Goal: Task Accomplishment & Management: Use online tool/utility

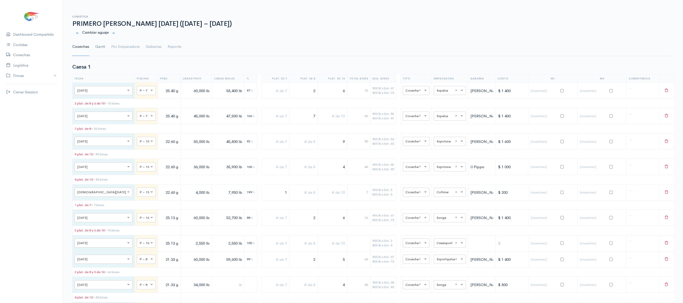
click at [101, 46] on link "Gantt" at bounding box center [100, 47] width 10 height 18
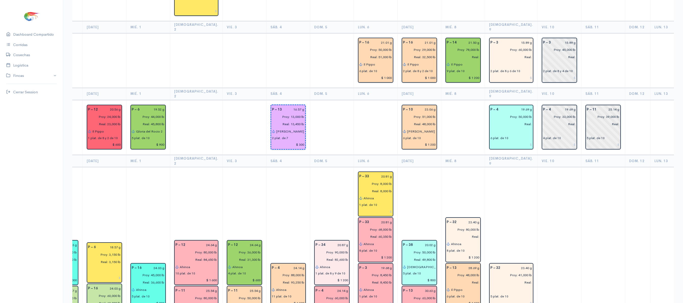
scroll to position [624, 0]
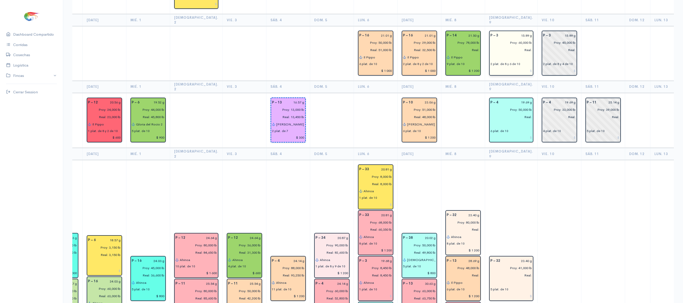
click at [509, 32] on input "15.89 g" at bounding box center [517, 35] width 31 height 7
type input "17.09 g"
click at [524, 32] on input "15.89 g" at bounding box center [565, 35] width 22 height 7
type input "17.09 g"
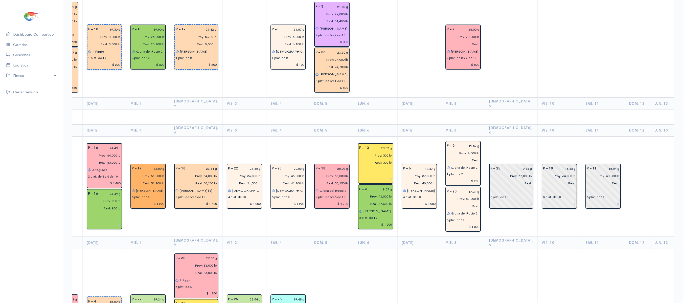
scroll to position [1126, 0]
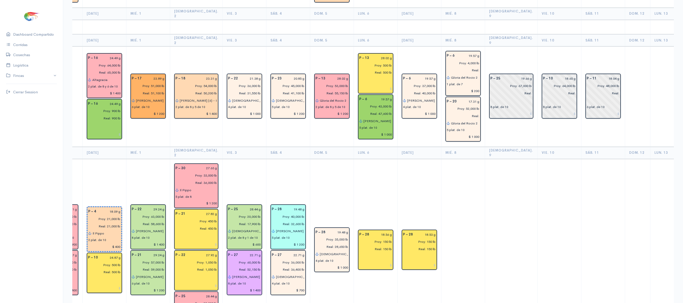
drag, startPoint x: 546, startPoint y: 95, endPoint x: 576, endPoint y: 93, distance: 29.9
click at [524, 93] on td "P – 11 18.04 g Proy: 48,000 lb Real: 6 plat. de 10" at bounding box center [603, 97] width 44 height 100
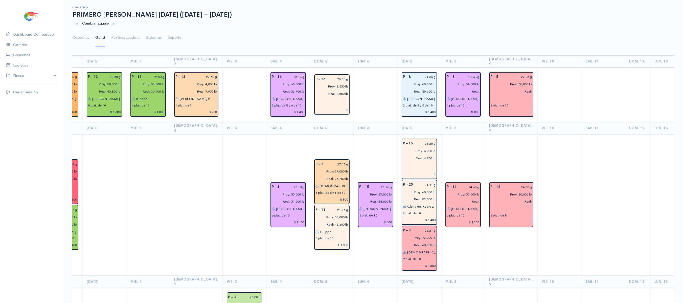
scroll to position [0, 0]
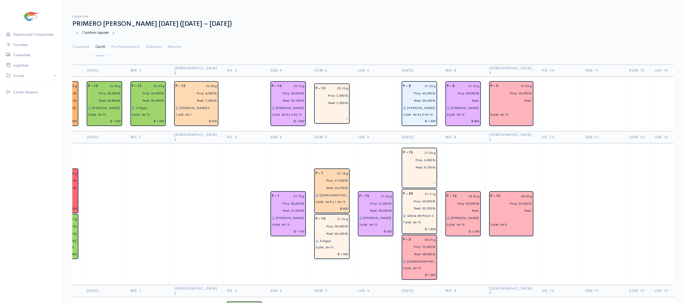
click at [522, 41] on ul "Cosechas Gantt Por Empacadora Gabarras Reporte" at bounding box center [373, 47] width 602 height 18
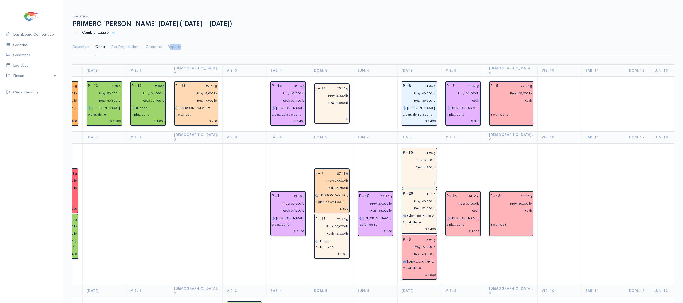
click at [522, 41] on ul "Cosechas Gantt Por Empacadora Gabarras Reporte" at bounding box center [373, 47] width 602 height 18
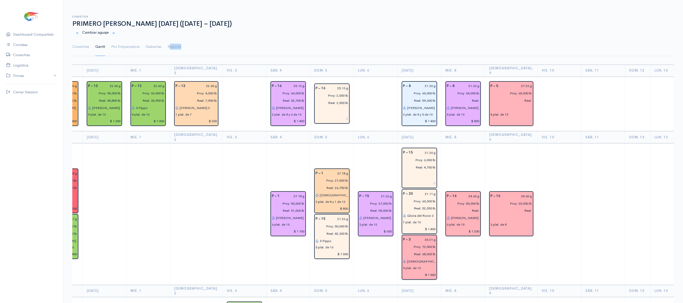
click at [329, 41] on ul "Cosechas Gantt Por Empacadora Gabarras Reporte" at bounding box center [373, 47] width 602 height 18
click at [510, 82] on input "27.23 g" at bounding box center [517, 85] width 31 height 7
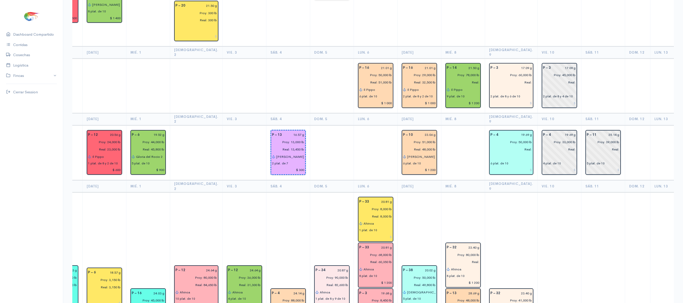
scroll to position [592, 0]
type input "27.50 g"
click at [510, 131] on input "19.69 g" at bounding box center [517, 134] width 31 height 7
click at [509, 131] on input "19.69 g" at bounding box center [517, 134] width 31 height 7
type input "1 g"
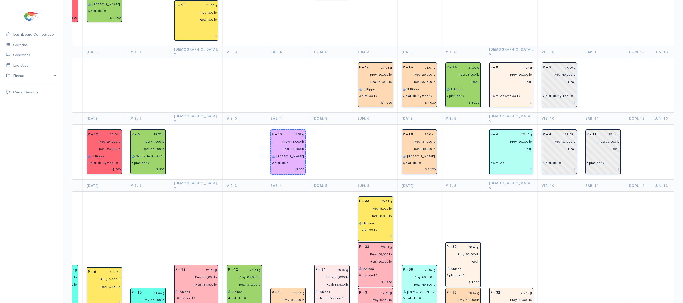
type input "20.60 g"
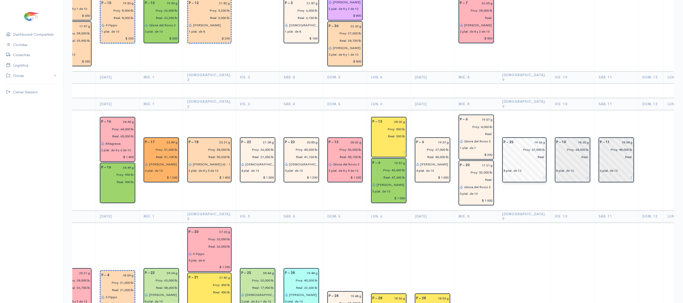
scroll to position [1057, 0]
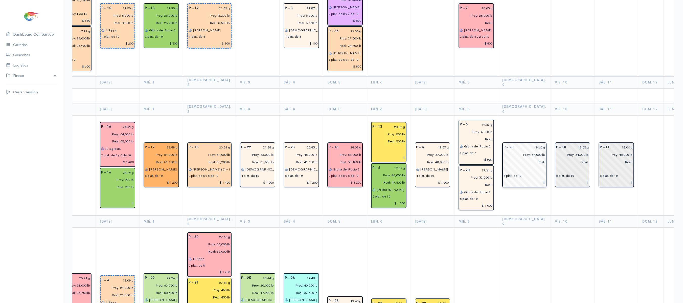
click at [523, 144] on input "19.66 g" at bounding box center [531, 147] width 29 height 7
type input "1 g"
type input "20.27 g"
click at [524, 115] on td "P – 10 18.65 g Proy: 64,000 lb Real: 8 plat. de 10" at bounding box center [573, 165] width 44 height 100
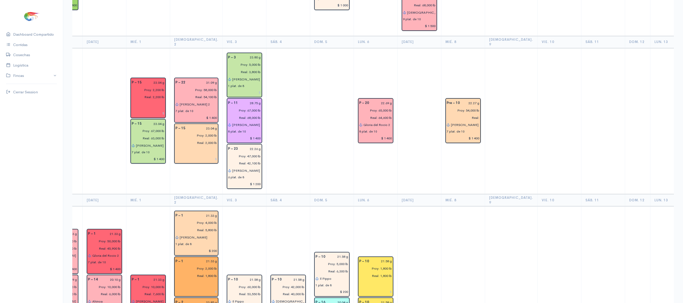
scroll to position [0, 0]
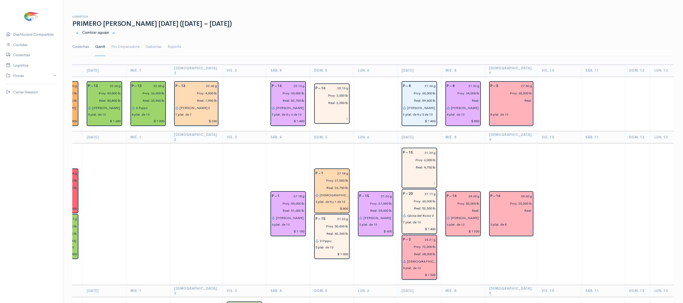
click at [82, 49] on link "Cosechas" at bounding box center [80, 47] width 17 height 18
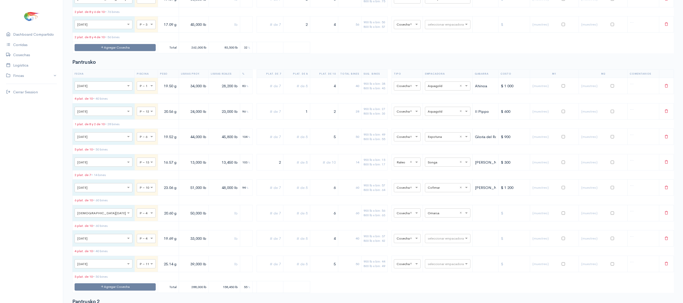
scroll to position [1424, 0]
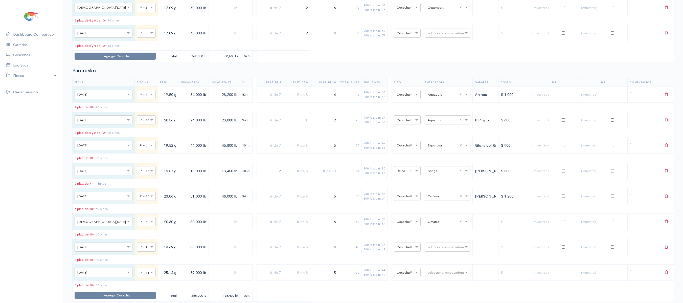
drag, startPoint x: 282, startPoint y: 64, endPoint x: 319, endPoint y: 63, distance: 36.4
click at [319, 16] on tr "× [DATE] × P – 3 17.09 g 60,000 lb 2 6 76 900 lb x bin: 67 800 lb x bin: 75 × C…" at bounding box center [374, 7] width 602 height 16
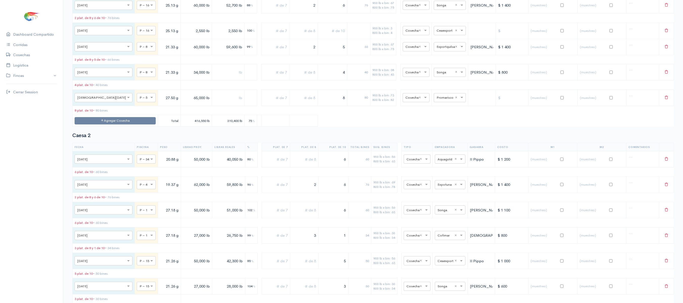
scroll to position [0, 0]
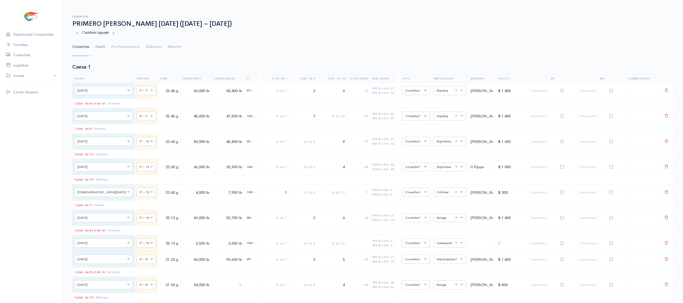
click at [100, 46] on link "Gantt" at bounding box center [100, 47] width 10 height 18
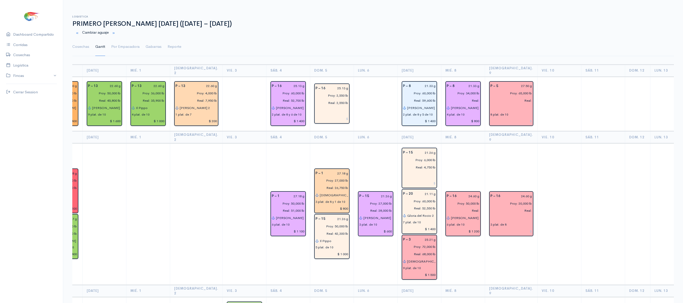
drag, startPoint x: 83, startPoint y: 45, endPoint x: 205, endPoint y: 62, distance: 123.2
click at [83, 45] on link "Cosechas" at bounding box center [80, 47] width 17 height 18
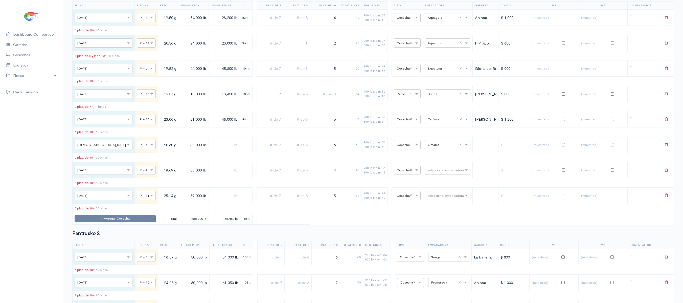
scroll to position [1510, 0]
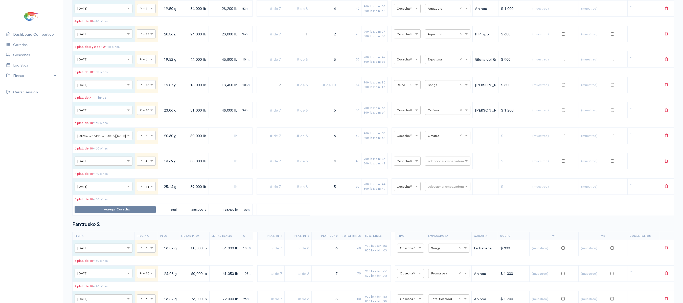
drag, startPoint x: 275, startPoint y: 85, endPoint x: 275, endPoint y: 49, distance: 35.9
click at [275, 49] on div "Pantrusko Fecha Piscina Peso Libras Proy. Libras Reales % Plat. de 7 Plat. de 8…" at bounding box center [373, 98] width 602 height 233
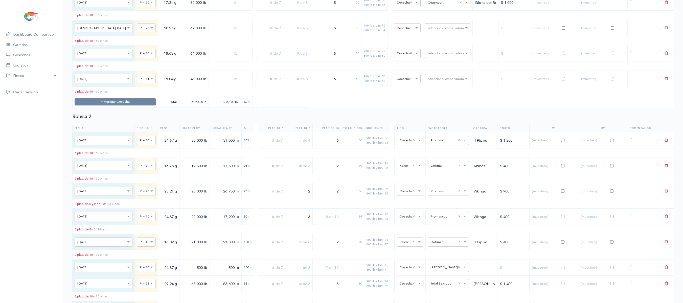
scroll to position [2980, 0]
click at [428, 36] on td "seleccionar empacadora" at bounding box center [448, 28] width 50 height 16
click at [430, 31] on input "text" at bounding box center [443, 28] width 31 height 6
type input "P"
type input "I"
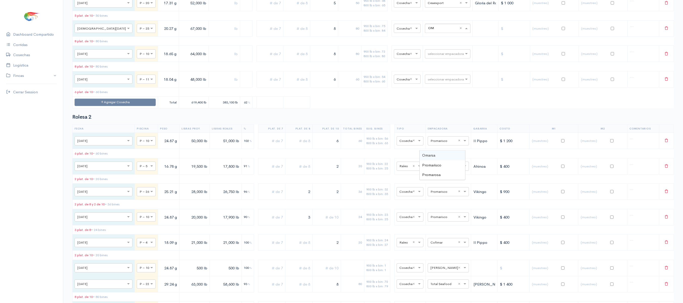
type input "OMA"
click at [444, 162] on div "Promarisco" at bounding box center [443, 165] width 46 height 10
click at [443, 31] on input "text" at bounding box center [443, 28] width 31 height 6
type input "O"
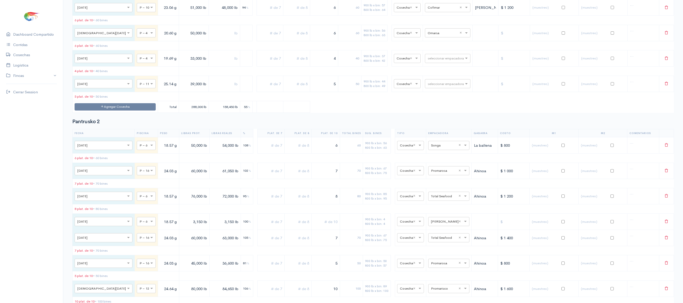
scroll to position [1613, 0]
click at [431, 36] on input "text" at bounding box center [443, 33] width 31 height 6
type input "EXPOTU"
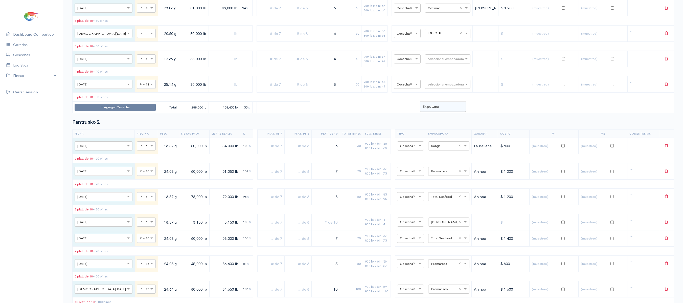
click at [446, 109] on div "Expotuna" at bounding box center [443, 107] width 46 height 10
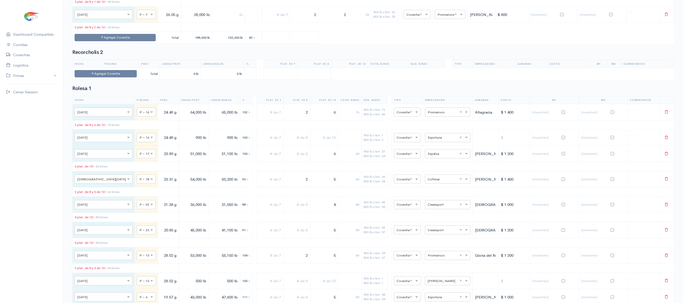
scroll to position [2612, 0]
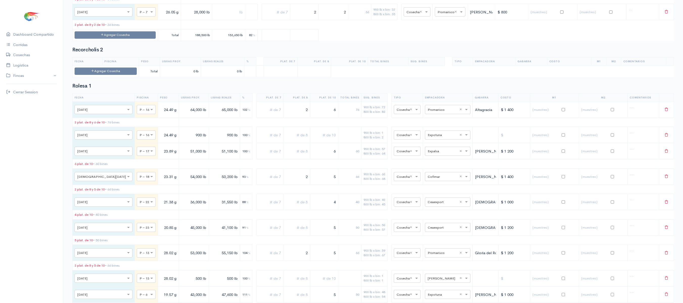
click at [446, 20] on td "seleccionar empacadora × Promarisco ×" at bounding box center [450, 12] width 35 height 16
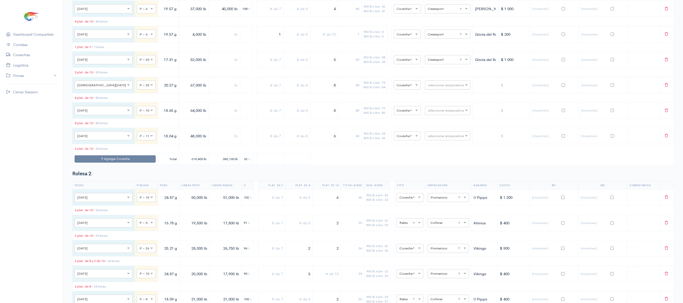
scroll to position [2924, 0]
click at [429, 87] on input "text" at bounding box center [443, 84] width 31 height 6
type input "OMA"
click at [431, 212] on span "Omarsa" at bounding box center [428, 211] width 13 height 5
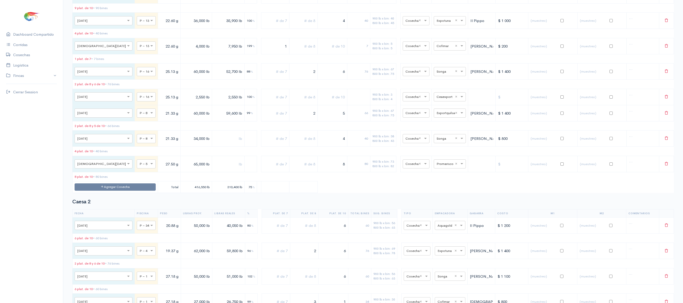
scroll to position [0, 0]
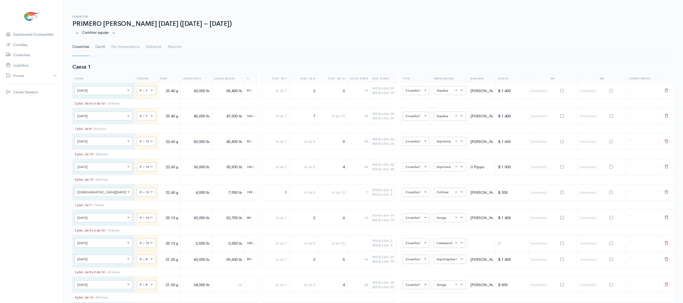
click at [103, 52] on link "Gantt" at bounding box center [100, 47] width 10 height 18
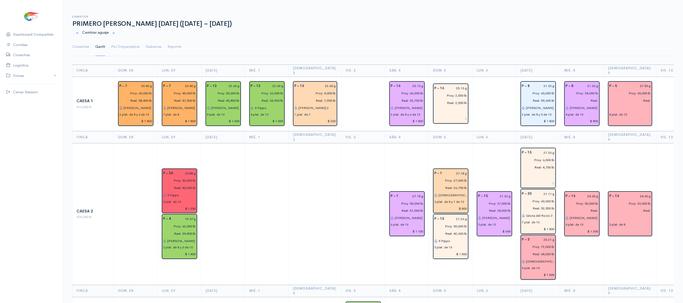
click at [498, 165] on td "P – 15 21.26 g Proy: 27,000 lb Real: 28,000 lb [PERSON_NAME] 2 3 plat. de 10 $ …" at bounding box center [495, 213] width 44 height 141
click at [473, 131] on th "Lun. 6" at bounding box center [495, 137] width 44 height 12
click at [86, 52] on link "Cosechas" at bounding box center [80, 47] width 17 height 18
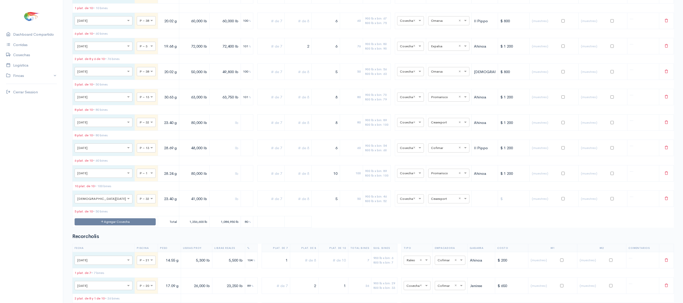
scroll to position [2281, 0]
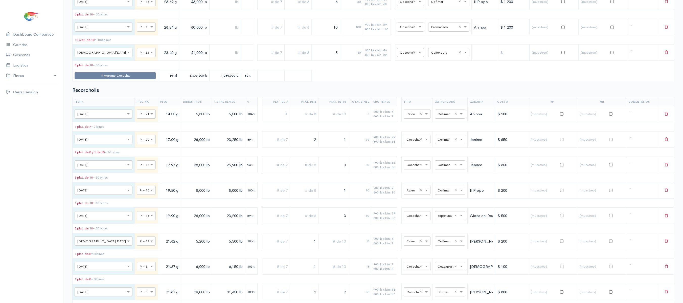
drag, startPoint x: 330, startPoint y: 140, endPoint x: 367, endPoint y: 140, distance: 37.4
click at [367, 61] on tr "× [DATE] × P – 32 23.40 g 41,000 lb 5 50 900 lb x bin: 46 800 lb x bin: 52 × Co…" at bounding box center [374, 53] width 602 height 16
type input "4"
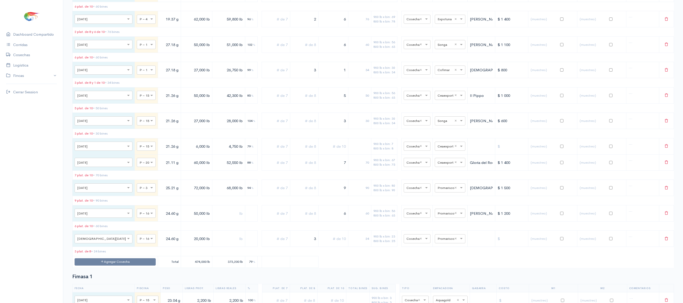
scroll to position [0, 0]
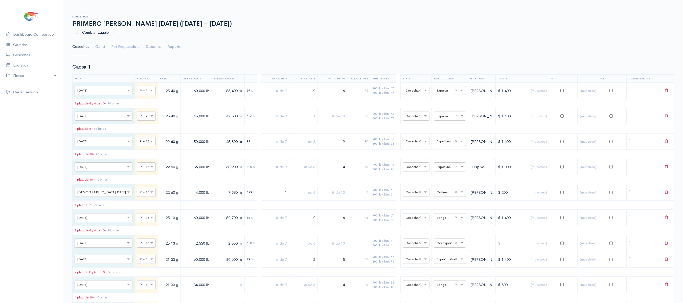
click at [92, 41] on ul "Cosechas Gantt Por Empacadora Gabarras Reporte" at bounding box center [373, 47] width 602 height 18
click at [96, 42] on link "Gantt" at bounding box center [100, 47] width 10 height 18
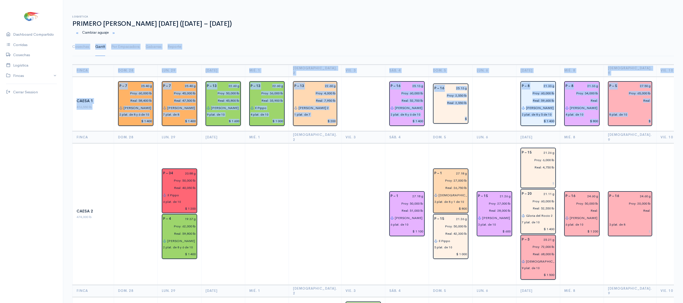
drag, startPoint x: 550, startPoint y: 94, endPoint x: 355, endPoint y: 35, distance: 204.0
click at [352, 51] on ul "Cosechas Gantt Por Empacadora Gabarras Reporte" at bounding box center [373, 47] width 602 height 18
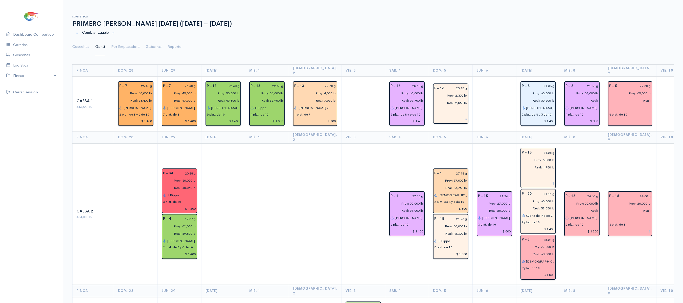
scroll to position [0, 119]
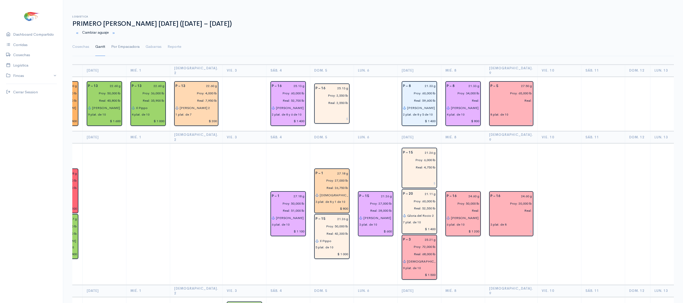
click at [129, 45] on link "Por Empacadora" at bounding box center [125, 47] width 28 height 18
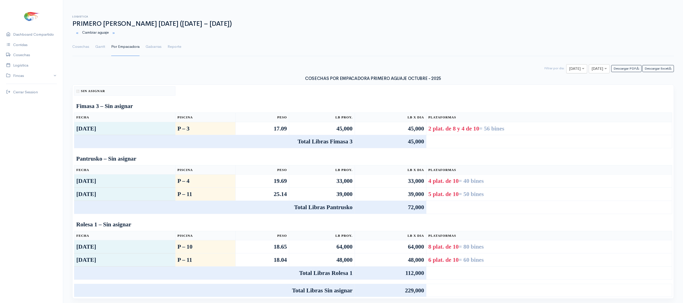
click at [524, 71] on input "text" at bounding box center [572, 69] width 6 height 6
type input "9"
click at [524, 91] on span "[DEMOGRAPHIC_DATA][DATE]" at bounding box center [570, 88] width 55 height 5
click at [524, 70] on input "text" at bounding box center [595, 69] width 6 height 6
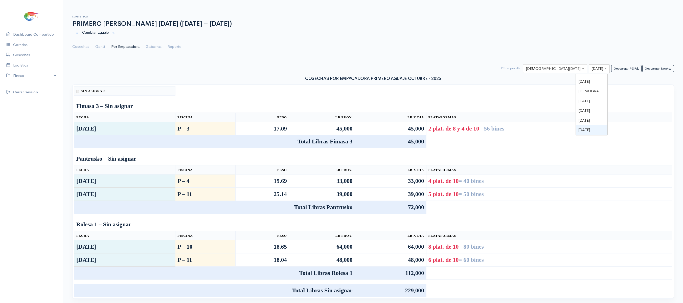
type input "9"
click at [524, 86] on div "[DEMOGRAPHIC_DATA][DATE]" at bounding box center [592, 89] width 32 height 10
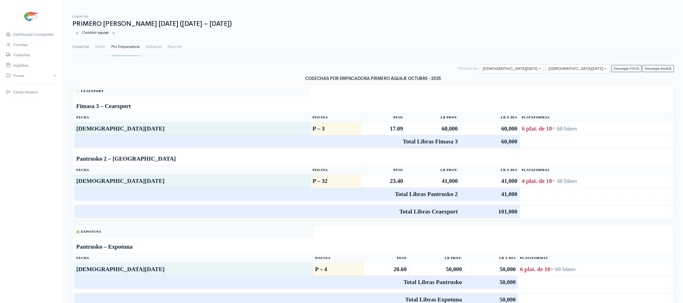
click at [78, 48] on link "Cosechas" at bounding box center [80, 47] width 17 height 18
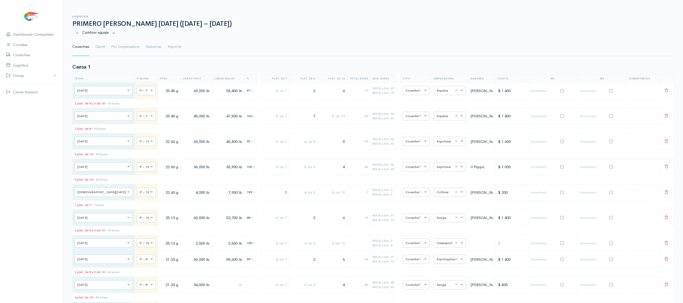
drag, startPoint x: 103, startPoint y: 48, endPoint x: 265, endPoint y: 57, distance: 161.6
click at [103, 48] on link "Gantt" at bounding box center [100, 47] width 10 height 18
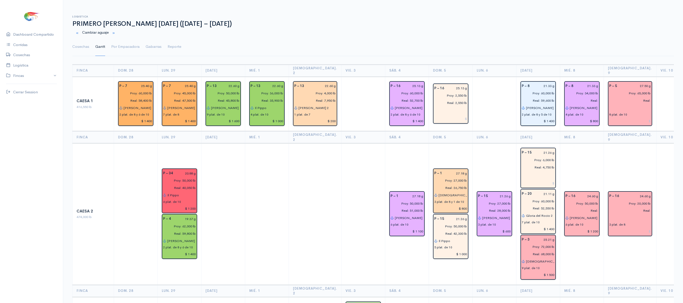
drag, startPoint x: 450, startPoint y: 283, endPoint x: 273, endPoint y: 297, distance: 177.1
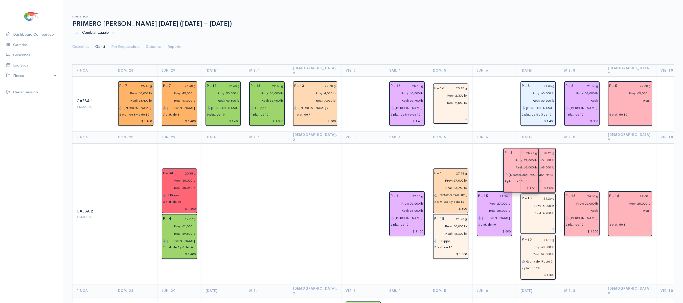
drag, startPoint x: 539, startPoint y: 252, endPoint x: 533, endPoint y: 170, distance: 82.2
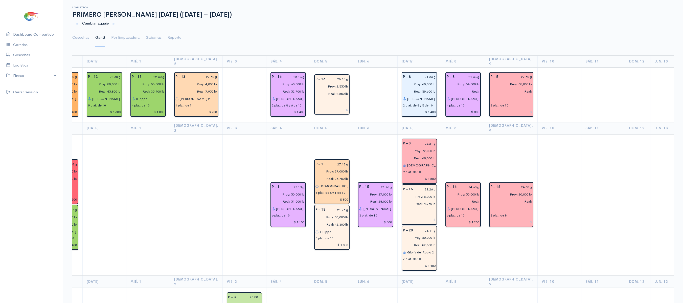
scroll to position [7, 0]
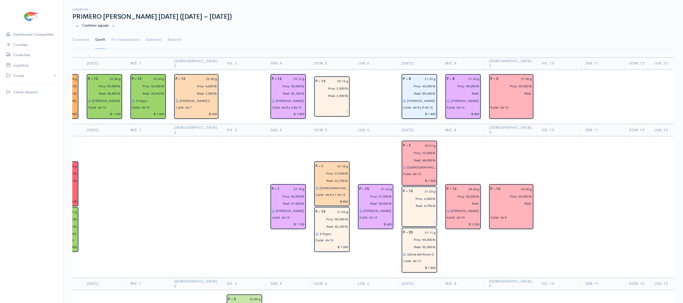
drag, startPoint x: 544, startPoint y: 101, endPoint x: 580, endPoint y: 81, distance: 41.0
click at [524, 81] on td at bounding box center [603, 97] width 44 height 55
click at [524, 42] on ul "Cosechas Gantt Por Empacadora Gabarras Reporte" at bounding box center [373, 40] width 602 height 18
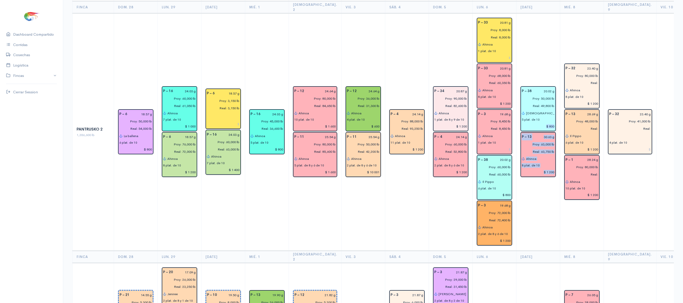
scroll to position [0, 5]
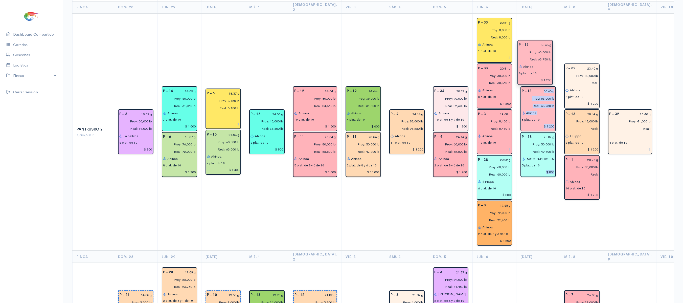
drag, startPoint x: 528, startPoint y: 132, endPoint x: 535, endPoint y: 77, distance: 55.1
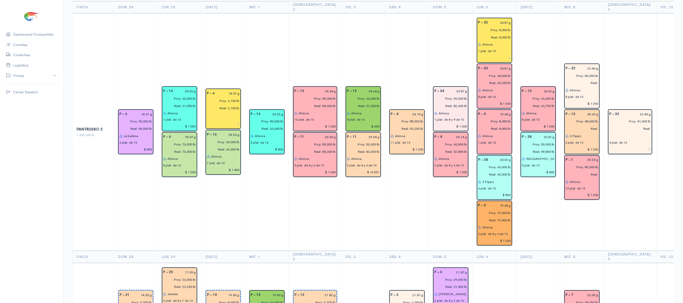
click at [524, 32] on td "P – 13 30.63 g Proy: 63,000 lb Real: 63,750 lb [PERSON_NAME] 8 plat. de 10 $ 1 …" at bounding box center [538, 131] width 44 height 237
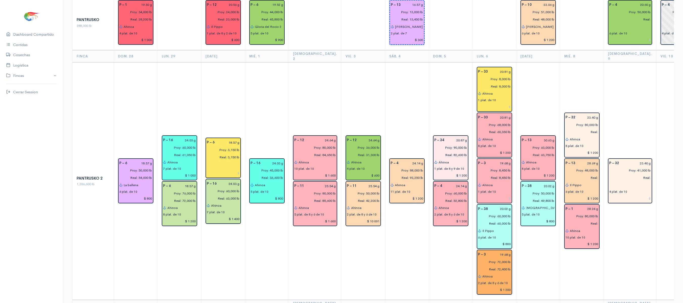
scroll to position [722, 0]
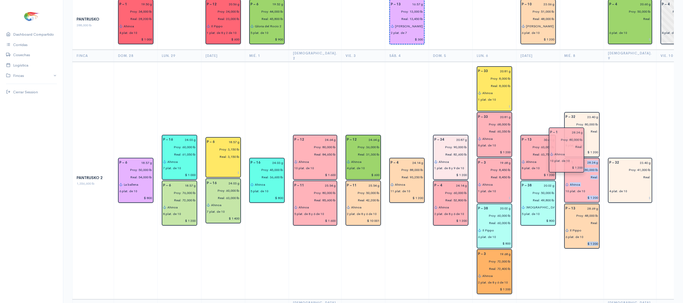
drag, startPoint x: 571, startPoint y: 178, endPoint x: 567, endPoint y: 138, distance: 39.7
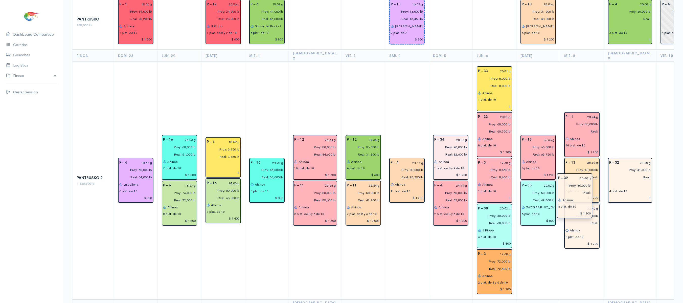
drag, startPoint x: 570, startPoint y: 99, endPoint x: 573, endPoint y: 171, distance: 72.4
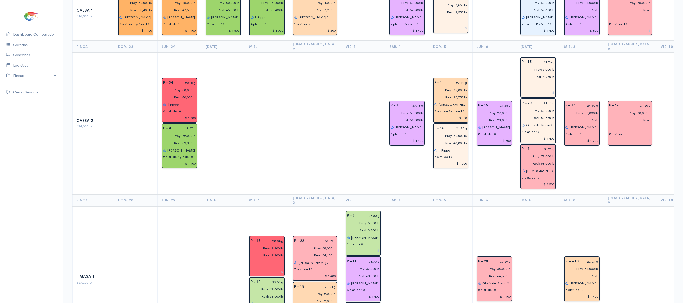
scroll to position [0, 0]
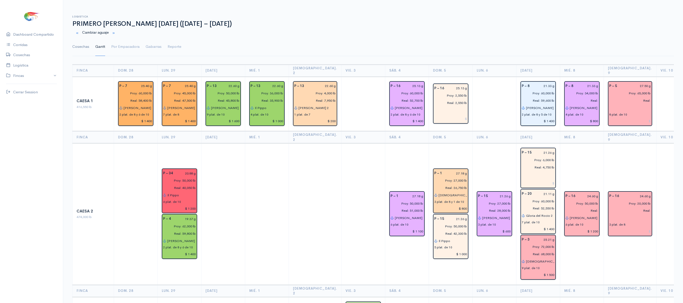
click at [78, 50] on link "Cosechas" at bounding box center [80, 47] width 17 height 18
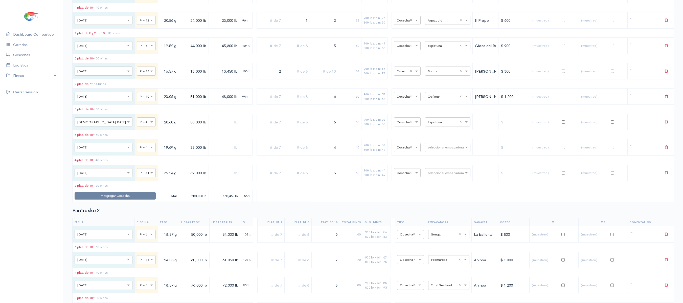
scroll to position [1525, 0]
click at [102, 199] on button "Agregar Cosecha" at bounding box center [115, 195] width 81 height 7
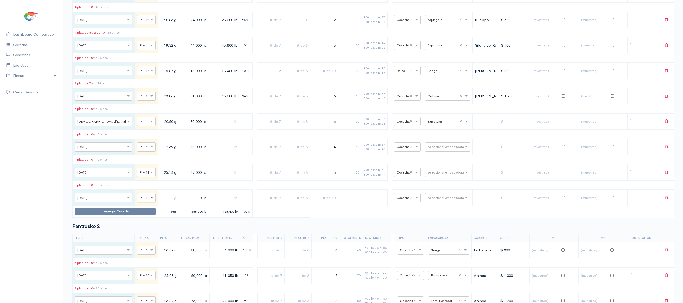
click at [149, 200] on span at bounding box center [152, 197] width 6 height 5
type input "10"
click at [160, 203] on input "text" at bounding box center [168, 198] width 17 height 10
type input "23.06 g"
click at [181, 203] on input "0 lb" at bounding box center [194, 198] width 26 height 10
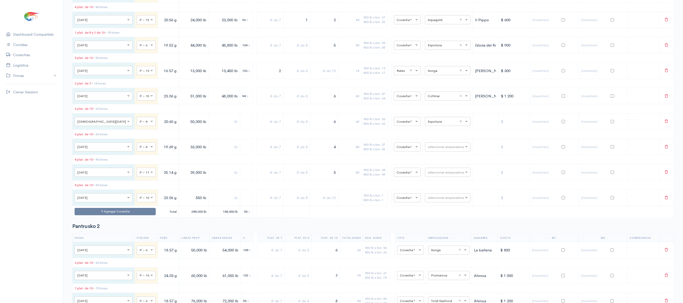
type input "550 lb"
click at [211, 203] on input "text" at bounding box center [224, 198] width 27 height 10
type input "550 lb"
click at [437, 200] on input "text" at bounding box center [443, 198] width 31 height 6
type input "v"
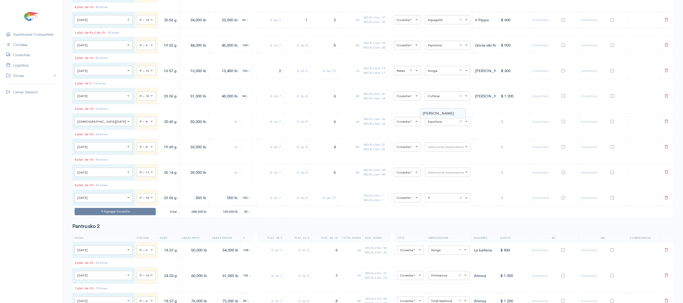
click at [437, 116] on span "[PERSON_NAME]" at bounding box center [438, 113] width 31 height 5
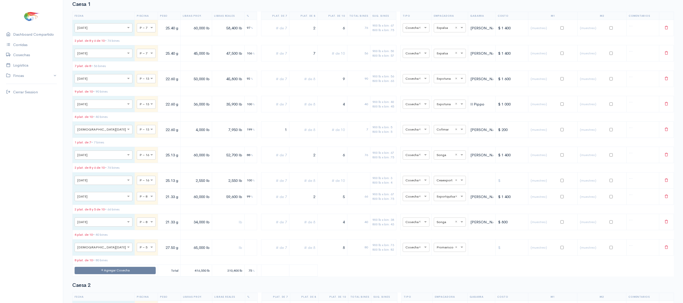
scroll to position [0, 0]
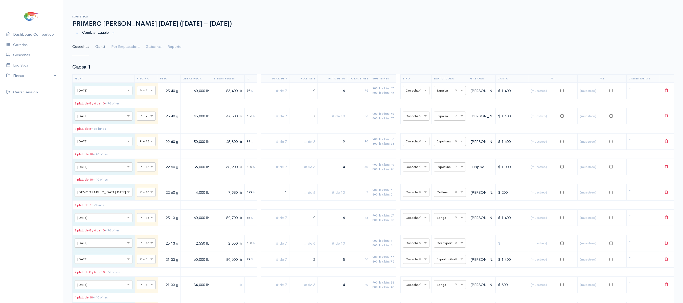
click at [102, 47] on link "Gantt" at bounding box center [100, 47] width 10 height 18
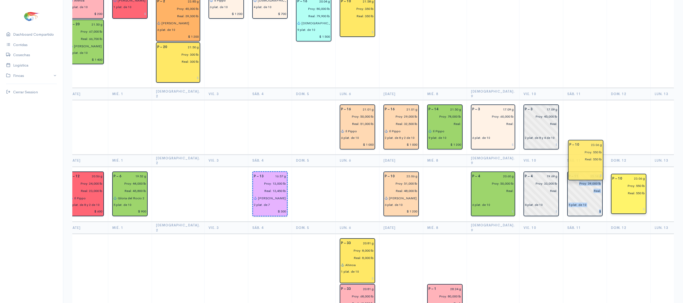
scroll to position [0, 119]
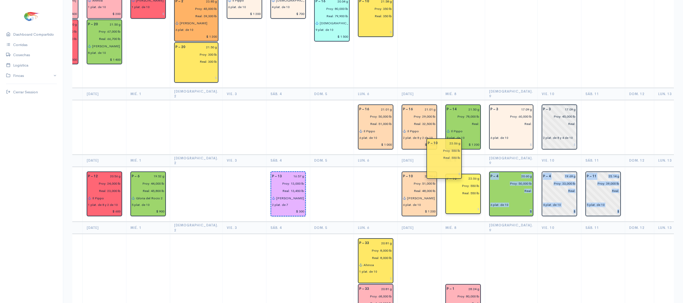
drag, startPoint x: 626, startPoint y: 163, endPoint x: 462, endPoint y: 163, distance: 163.9
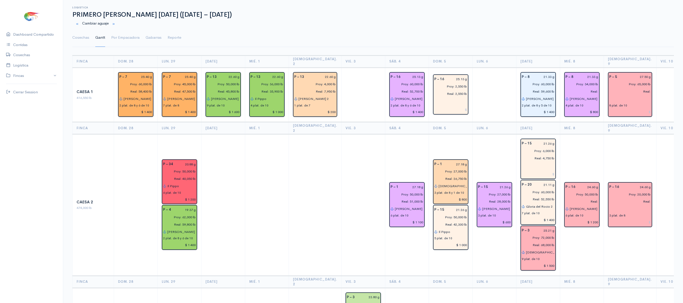
scroll to position [550, 0]
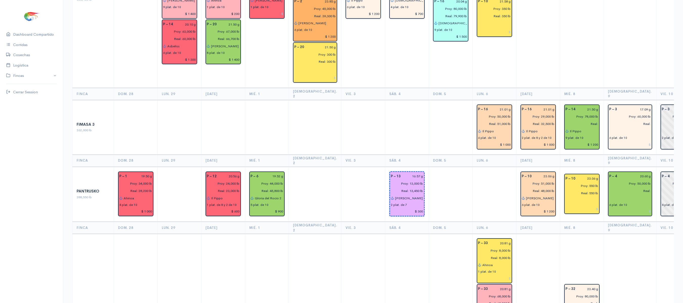
click at [475, 167] on td at bounding box center [495, 194] width 44 height 55
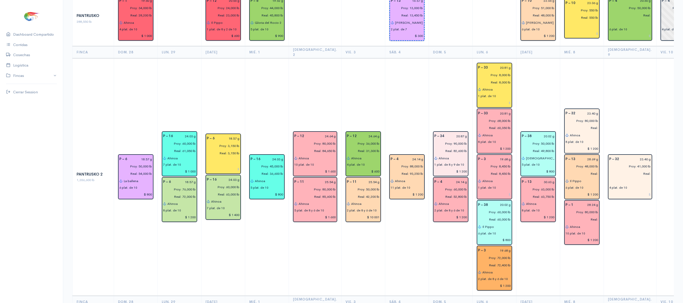
scroll to position [726, 0]
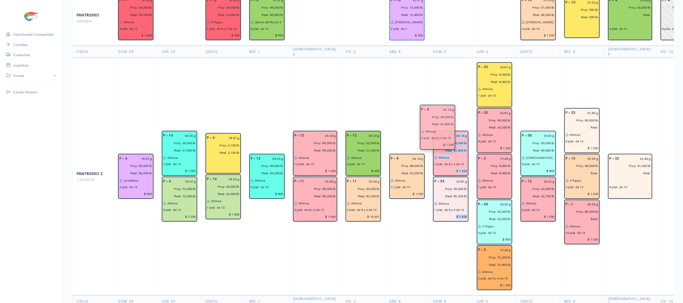
drag, startPoint x: 447, startPoint y: 155, endPoint x: 445, endPoint y: 111, distance: 44.6
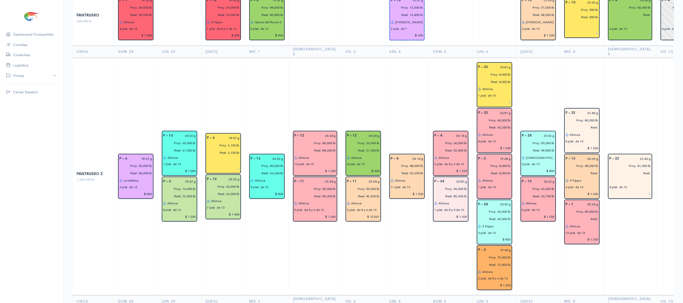
click at [450, 69] on td "P – 4 24.14 g Proy: 60,000 lb Real: 52,800 lb [PERSON_NAME] 2 plat. de 8 y 6 de…" at bounding box center [451, 176] width 44 height 237
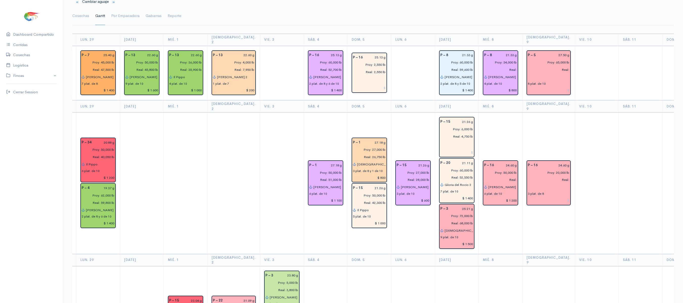
scroll to position [0, 86]
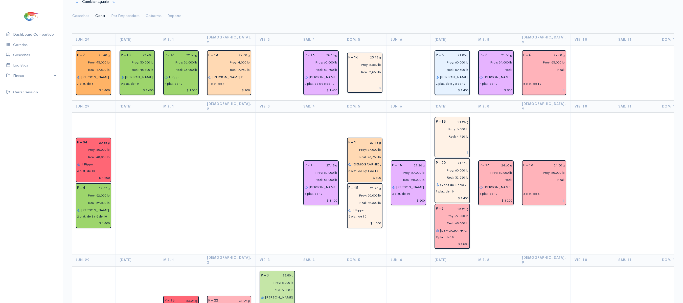
click at [403, 113] on td "P – 15 21.26 g Proy: 27,000 lb Real: 28,000 lb [PERSON_NAME] 2 3 plat. de 10 $ …" at bounding box center [409, 183] width 44 height 141
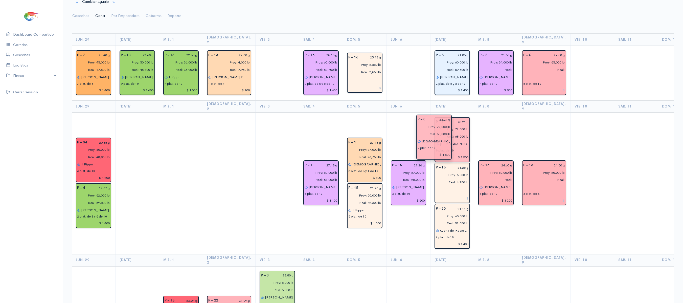
drag, startPoint x: 441, startPoint y: 214, endPoint x: 434, endPoint y: 134, distance: 80.2
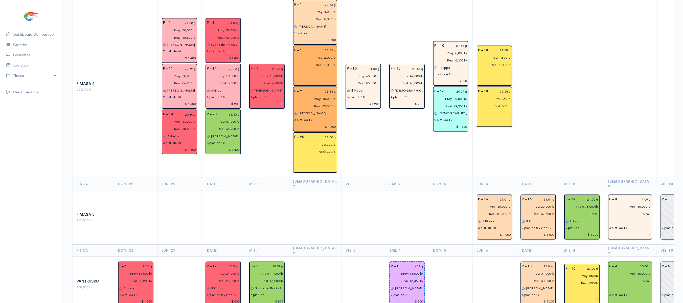
scroll to position [491, 0]
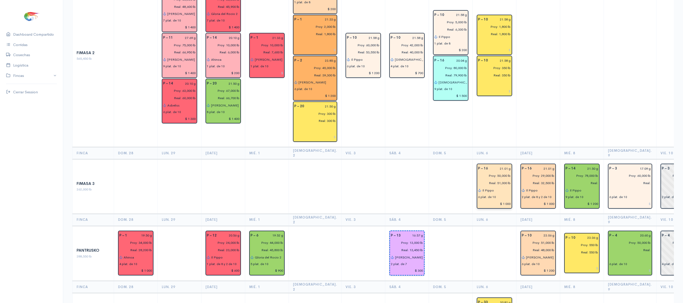
click at [496, 200] on input "$ 1 000" at bounding box center [494, 203] width 33 height 7
type input "$ 1 000"
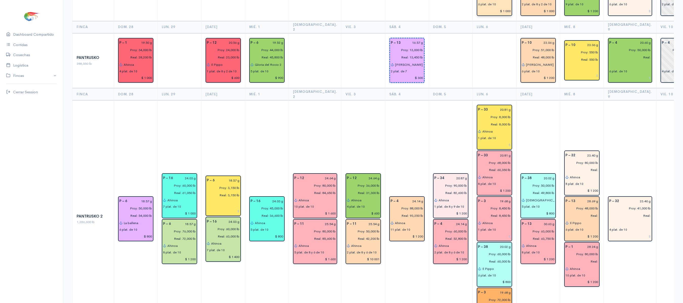
scroll to position [684, 0]
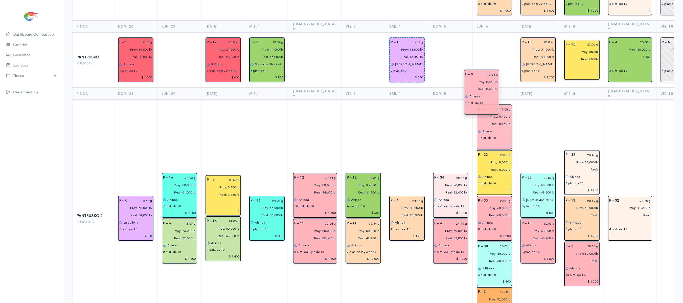
drag, startPoint x: 487, startPoint y: 191, endPoint x: 485, endPoint y: 94, distance: 97.1
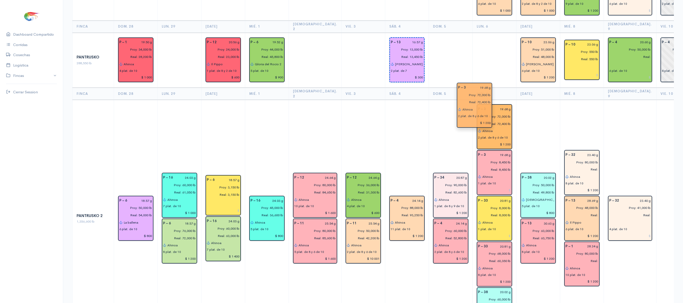
drag, startPoint x: 485, startPoint y: 270, endPoint x: 478, endPoint y: 79, distance: 191.3
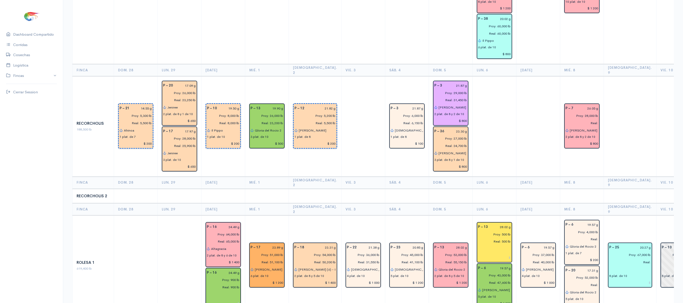
scroll to position [958, 0]
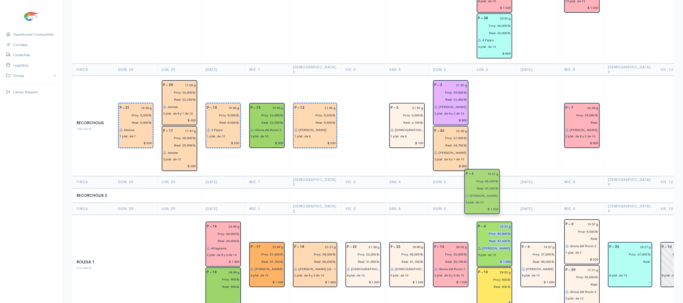
drag, startPoint x: 491, startPoint y: 229, endPoint x: 490, endPoint y: 184, distance: 45.5
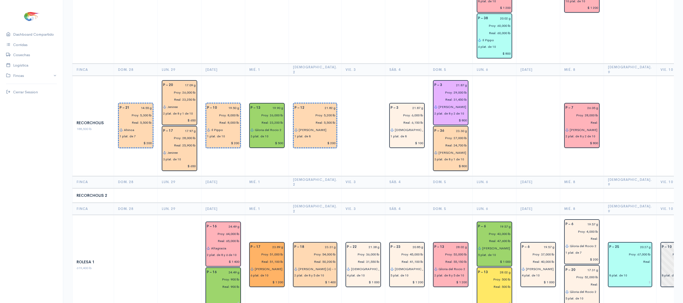
click at [488, 203] on th "Lun. 6" at bounding box center [495, 209] width 44 height 12
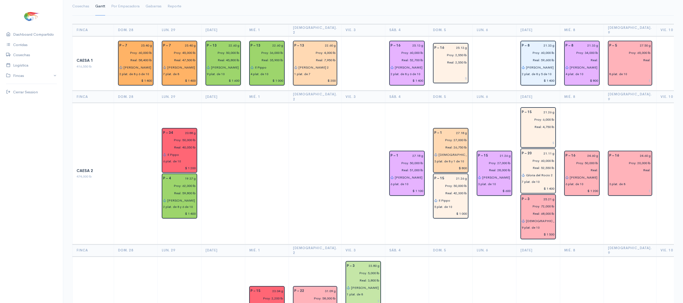
scroll to position [46, 0]
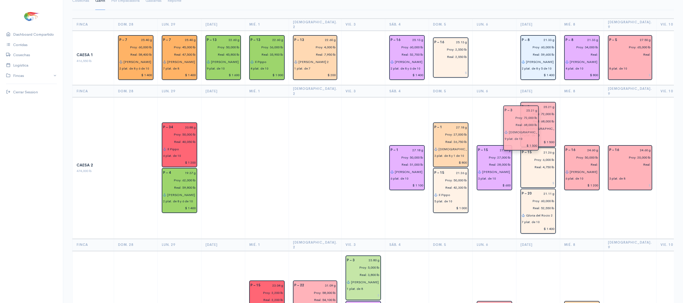
drag, startPoint x: 541, startPoint y: 201, endPoint x: 535, endPoint y: 124, distance: 77.6
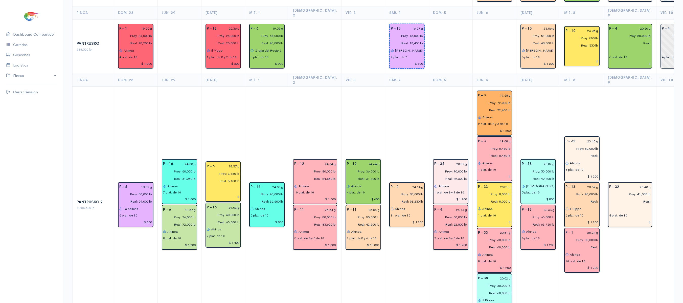
scroll to position [708, 0]
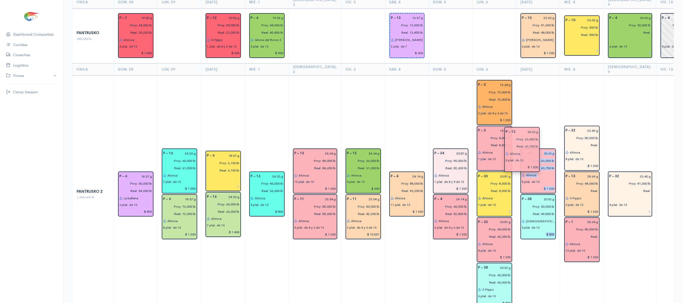
drag, startPoint x: 534, startPoint y: 167, endPoint x: 529, endPoint y: 137, distance: 30.8
click at [524, 82] on td "P – 13 30.63 g Proy: 63,000 lb Real: 63,750 lb [PERSON_NAME] 8 plat. de 10 $ 1 …" at bounding box center [538, 194] width 44 height 237
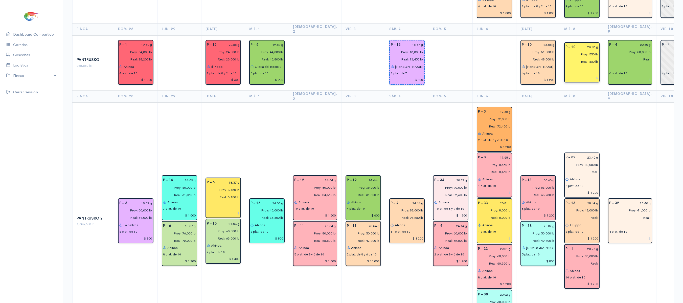
scroll to position [682, 0]
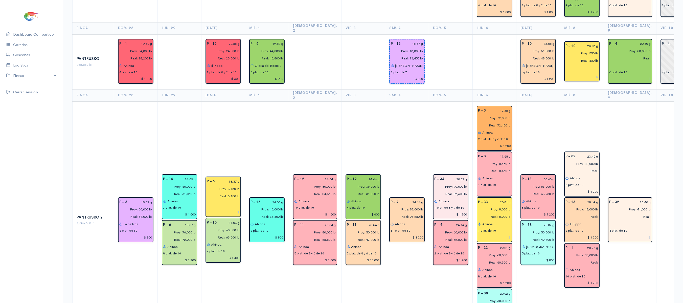
click at [524, 135] on td "P – 32 23.40 g Proy: 41,000 lb Real: 4 plat. de 10" at bounding box center [630, 219] width 53 height 237
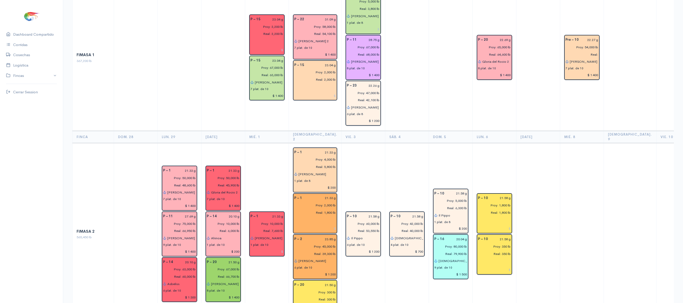
scroll to position [0, 0]
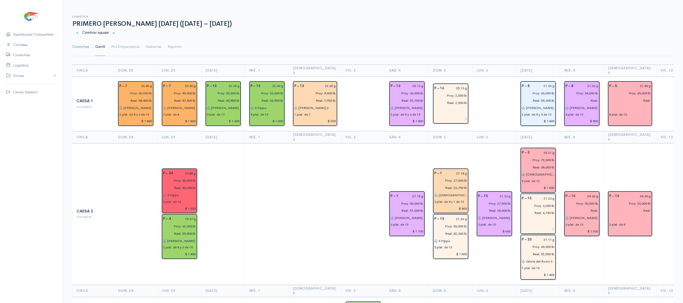
click at [76, 46] on link "Cosechas" at bounding box center [80, 47] width 17 height 18
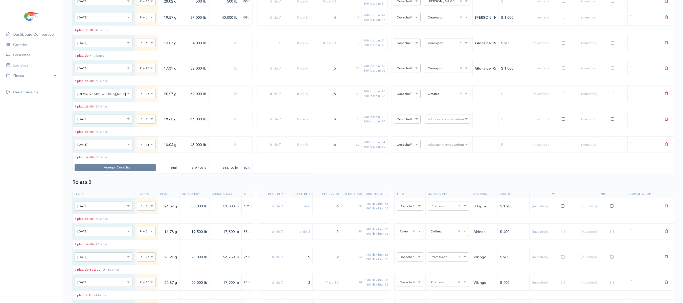
scroll to position [2931, 0]
drag, startPoint x: 327, startPoint y: 212, endPoint x: 348, endPoint y: 211, distance: 20.3
click at [348, 101] on tr "× [DATE] × P – 25 20.27 g 67,000 lb 8 80 900 lb x bin: 75 800 lb x bin: 84 × Co…" at bounding box center [374, 93] width 602 height 16
type input "7"
click at [348, 101] on td "70" at bounding box center [349, 93] width 23 height 16
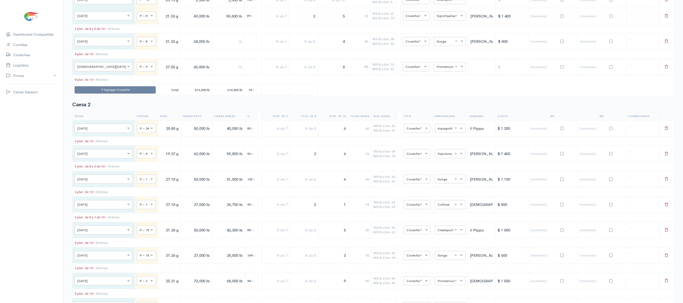
scroll to position [0, 0]
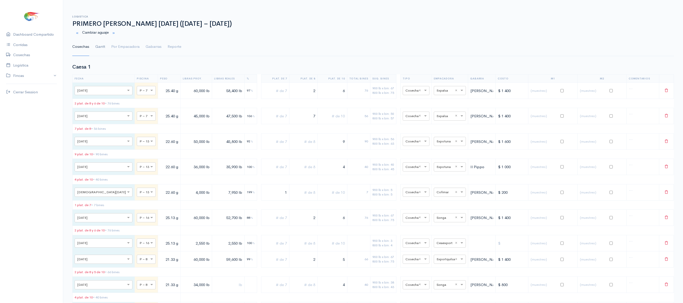
click at [101, 51] on link "Gantt" at bounding box center [100, 47] width 10 height 18
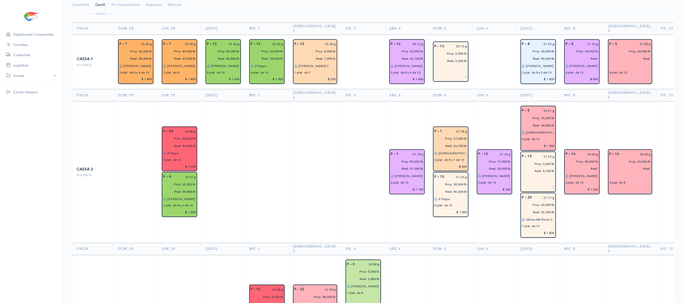
scroll to position [5, 0]
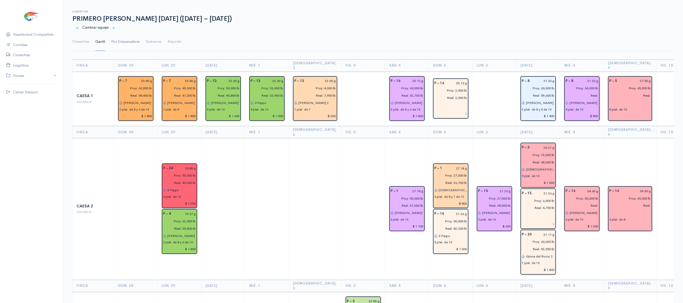
click at [134, 47] on link "Por Empacadora" at bounding box center [125, 42] width 28 height 18
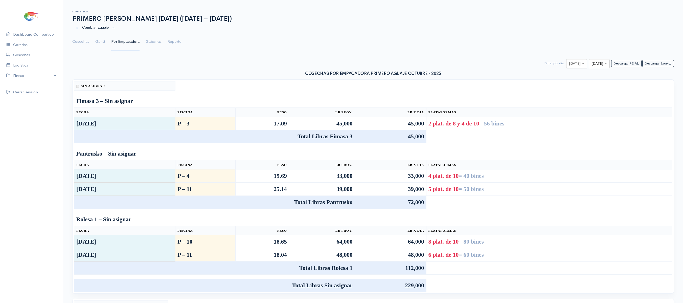
type input "9"
click at [524, 85] on span "[DEMOGRAPHIC_DATA][DATE]" at bounding box center [570, 83] width 55 height 5
click at [524, 63] on div at bounding box center [599, 64] width 20 height 6
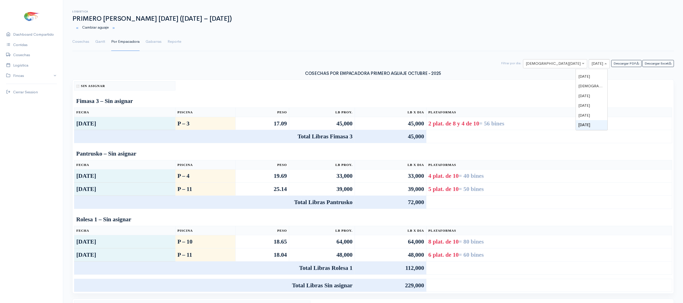
type input "9"
click at [524, 79] on div "[DEMOGRAPHIC_DATA][DATE]" at bounding box center [592, 84] width 32 height 10
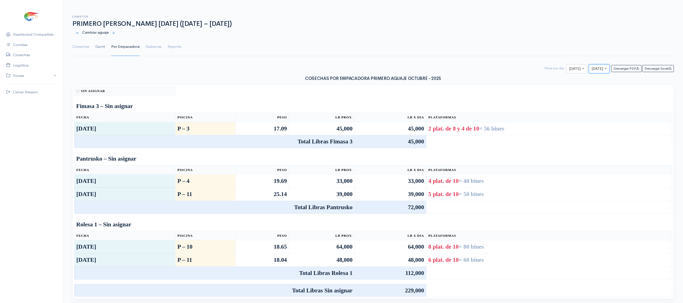
click at [103, 49] on link "Gantt" at bounding box center [100, 47] width 10 height 18
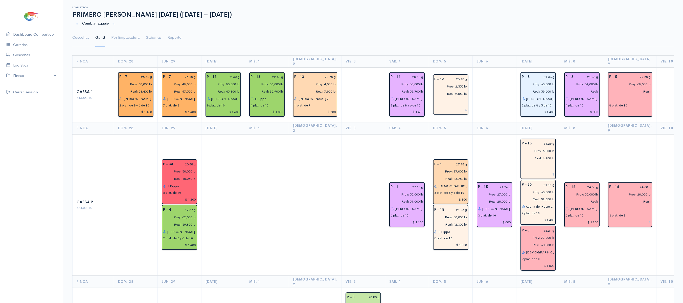
scroll to position [14, 0]
